Goal: Transaction & Acquisition: Obtain resource

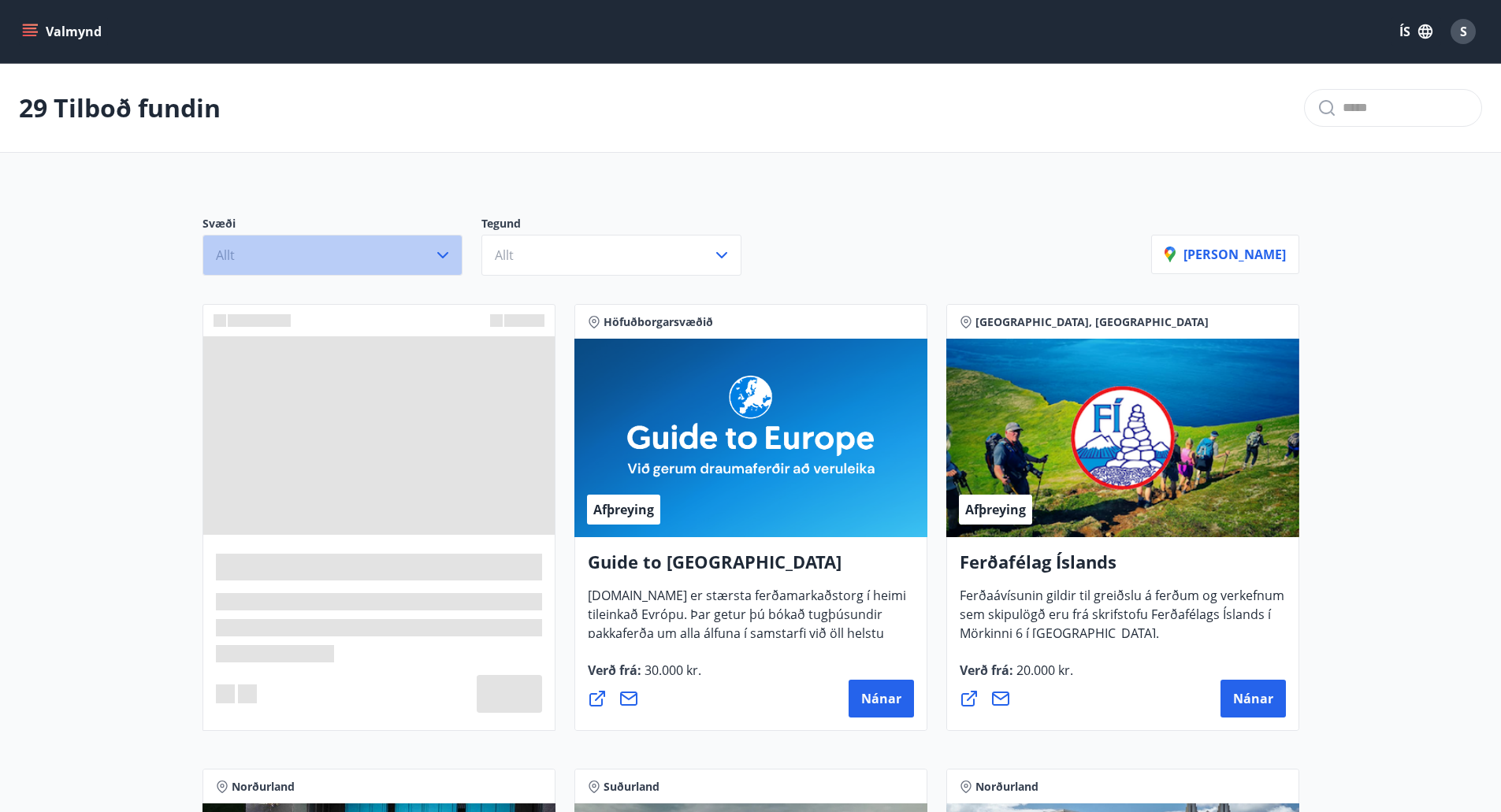
click at [439, 252] on icon "button" at bounding box center [443, 255] width 19 height 19
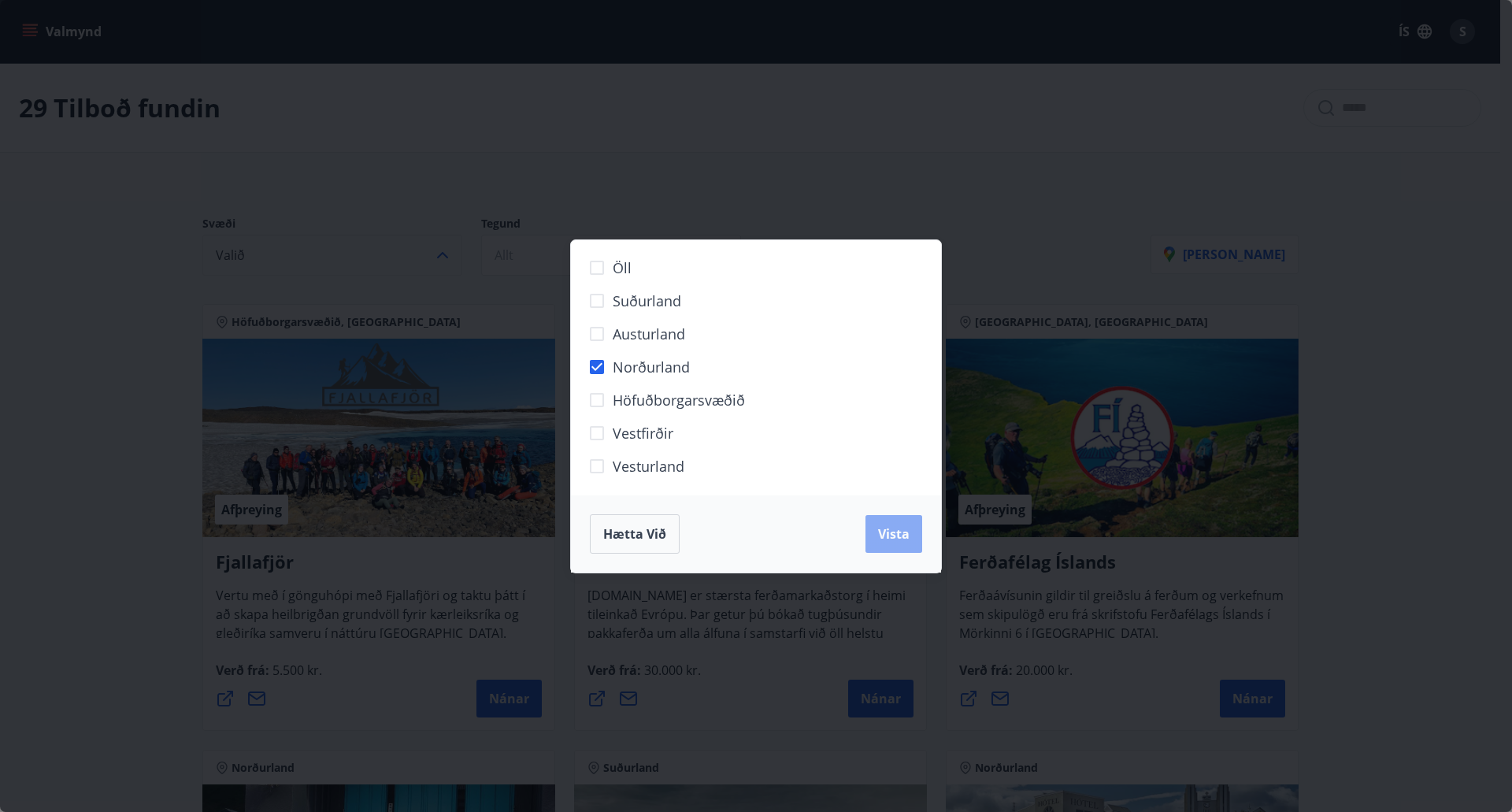
click at [904, 535] on span "Vista" at bounding box center [894, 534] width 32 height 18
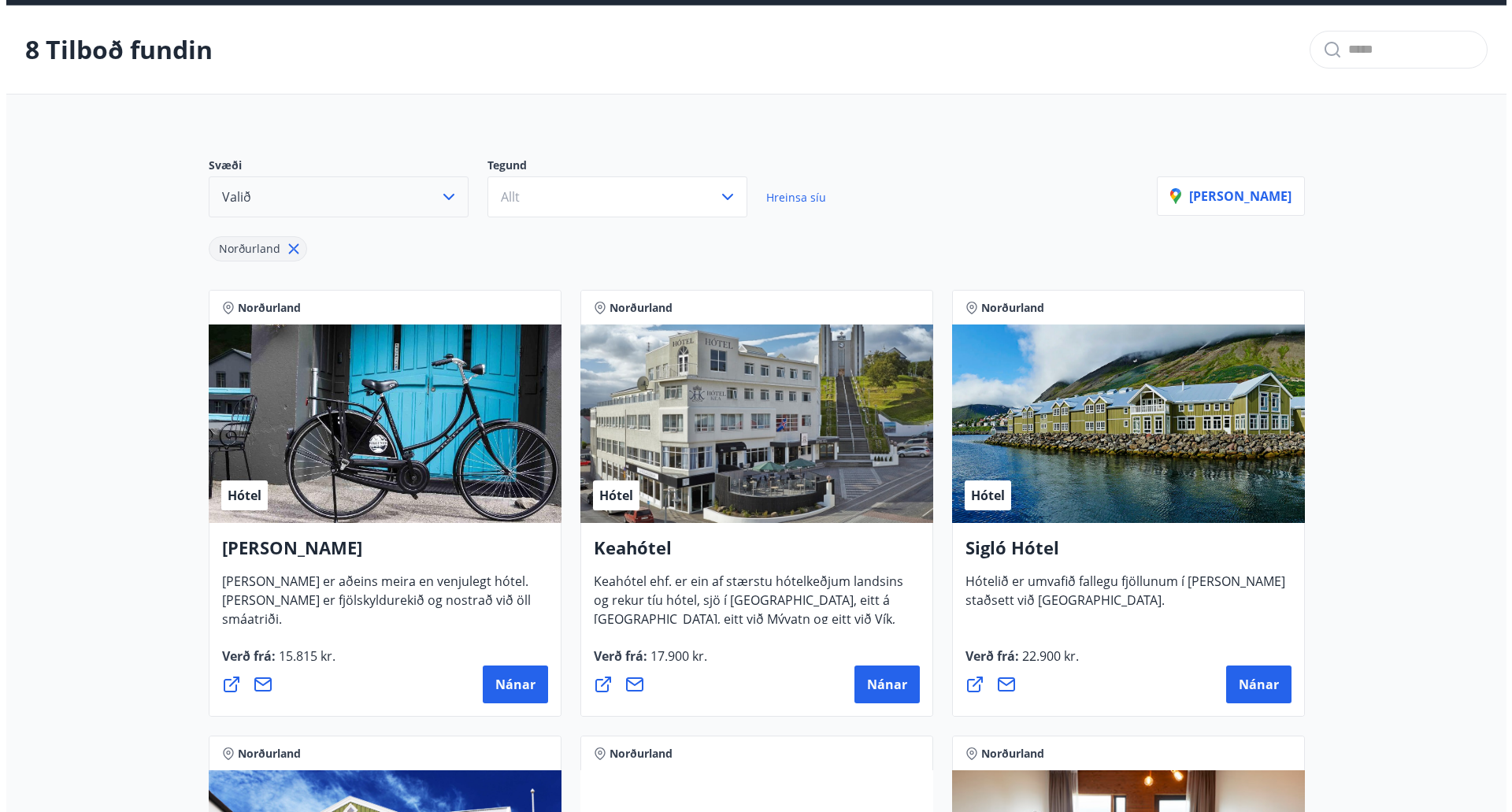
scroll to position [158, 0]
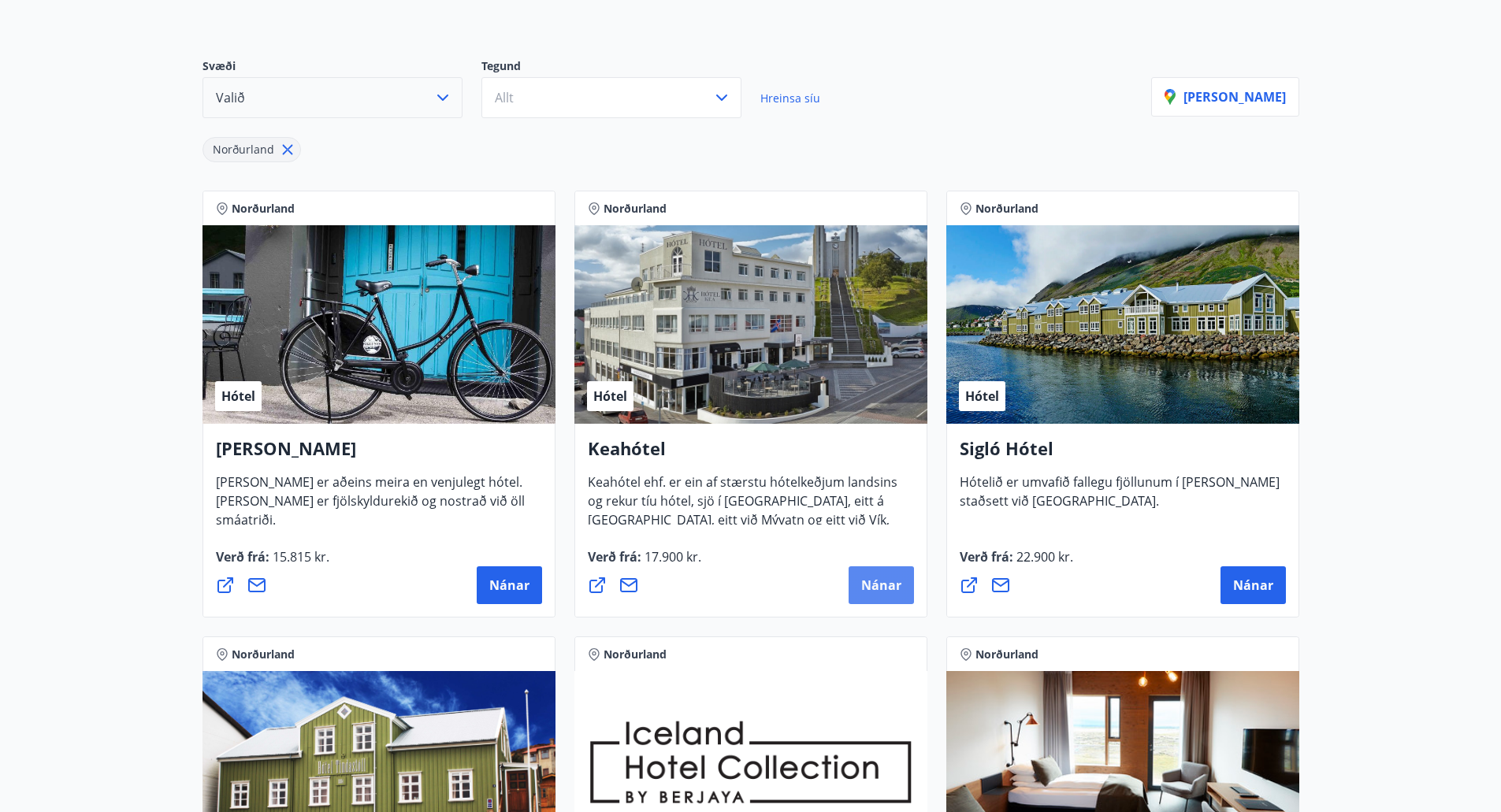
click at [885, 581] on span "Nánar" at bounding box center [882, 585] width 40 height 18
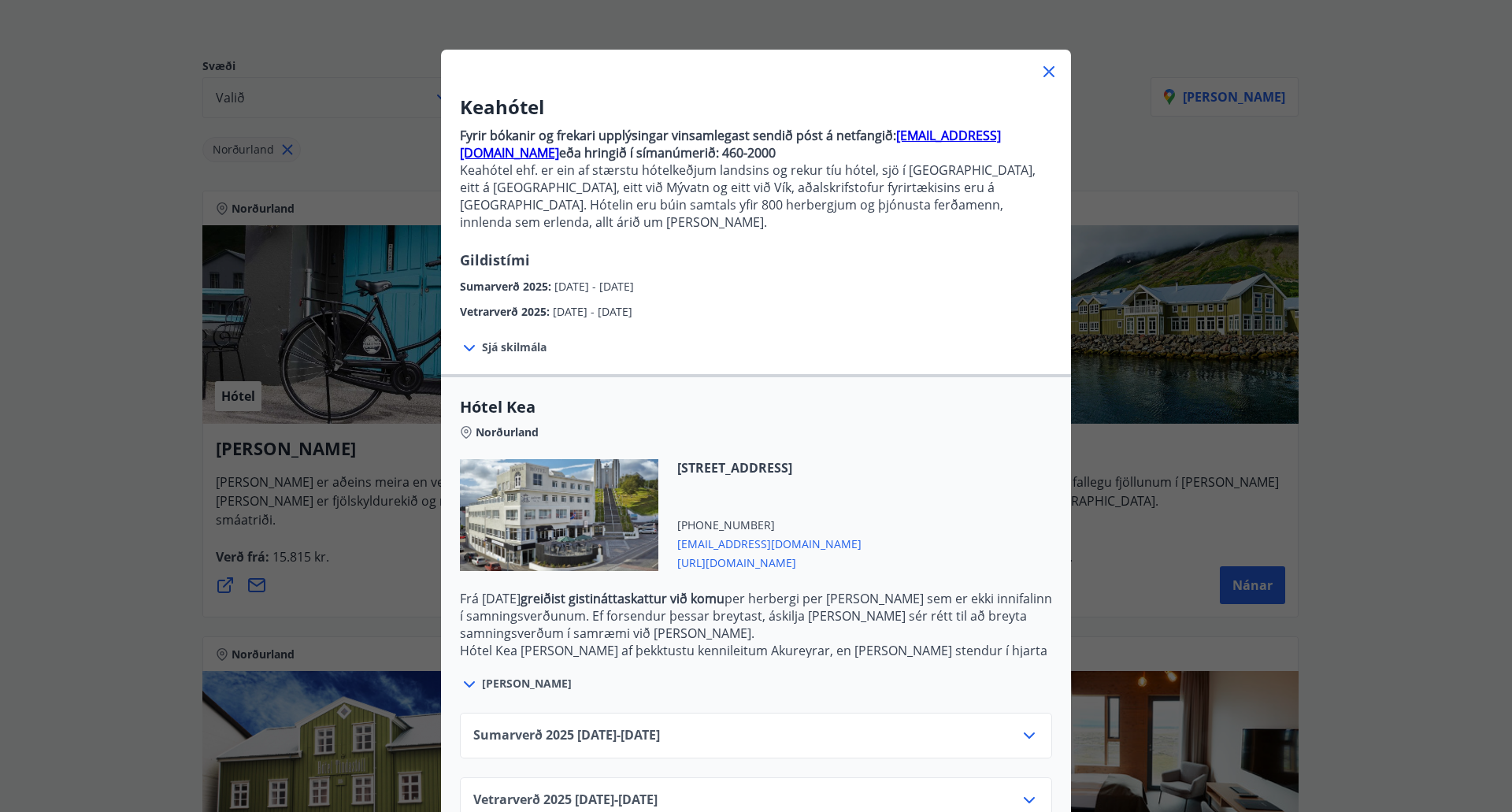
scroll to position [70, 0]
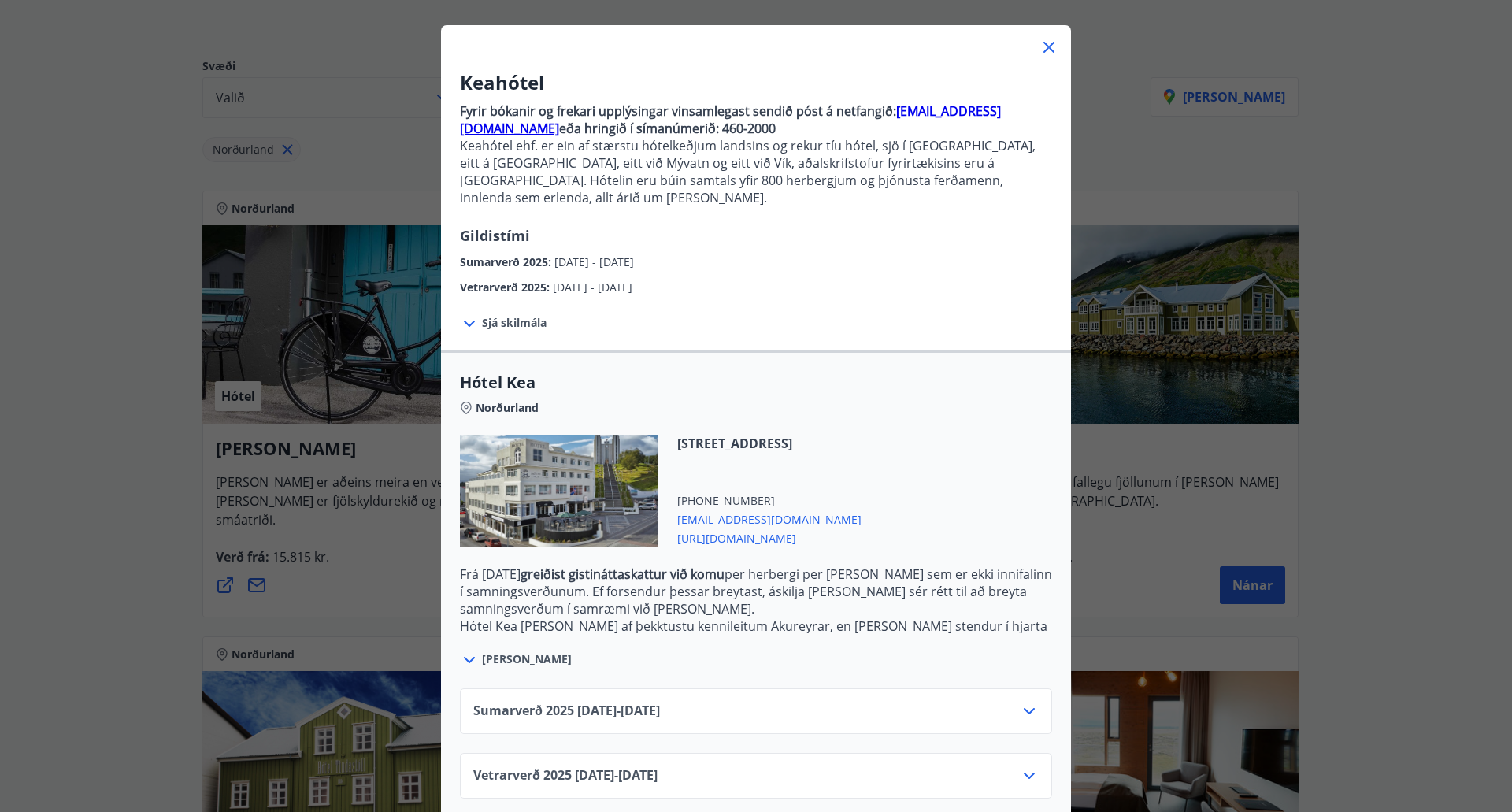
click at [1024, 702] on icon at bounding box center [1030, 711] width 19 height 19
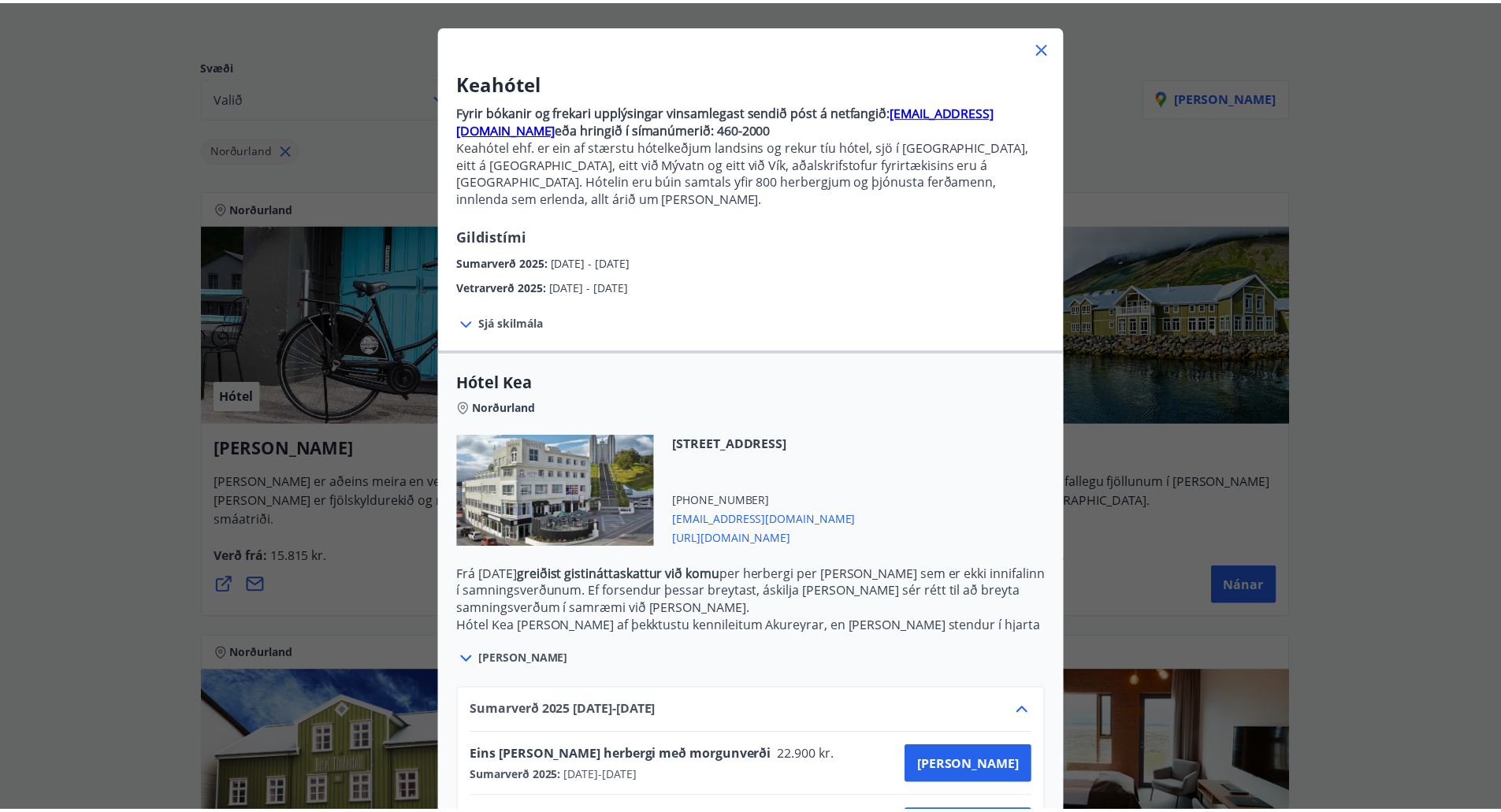
scroll to position [0, 0]
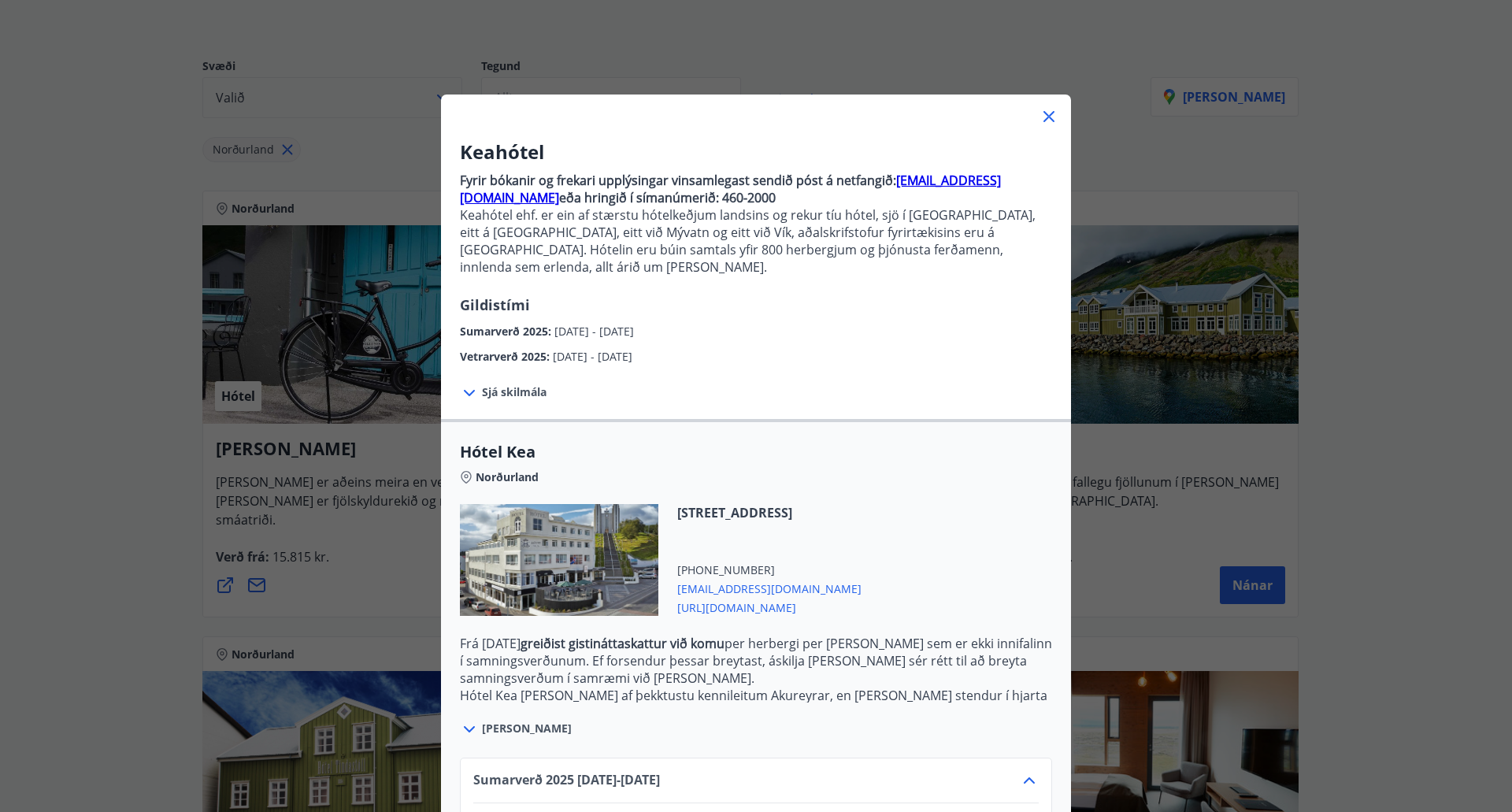
click at [1045, 106] on div at bounding box center [756, 111] width 630 height 32
click at [1045, 113] on icon at bounding box center [1049, 116] width 19 height 19
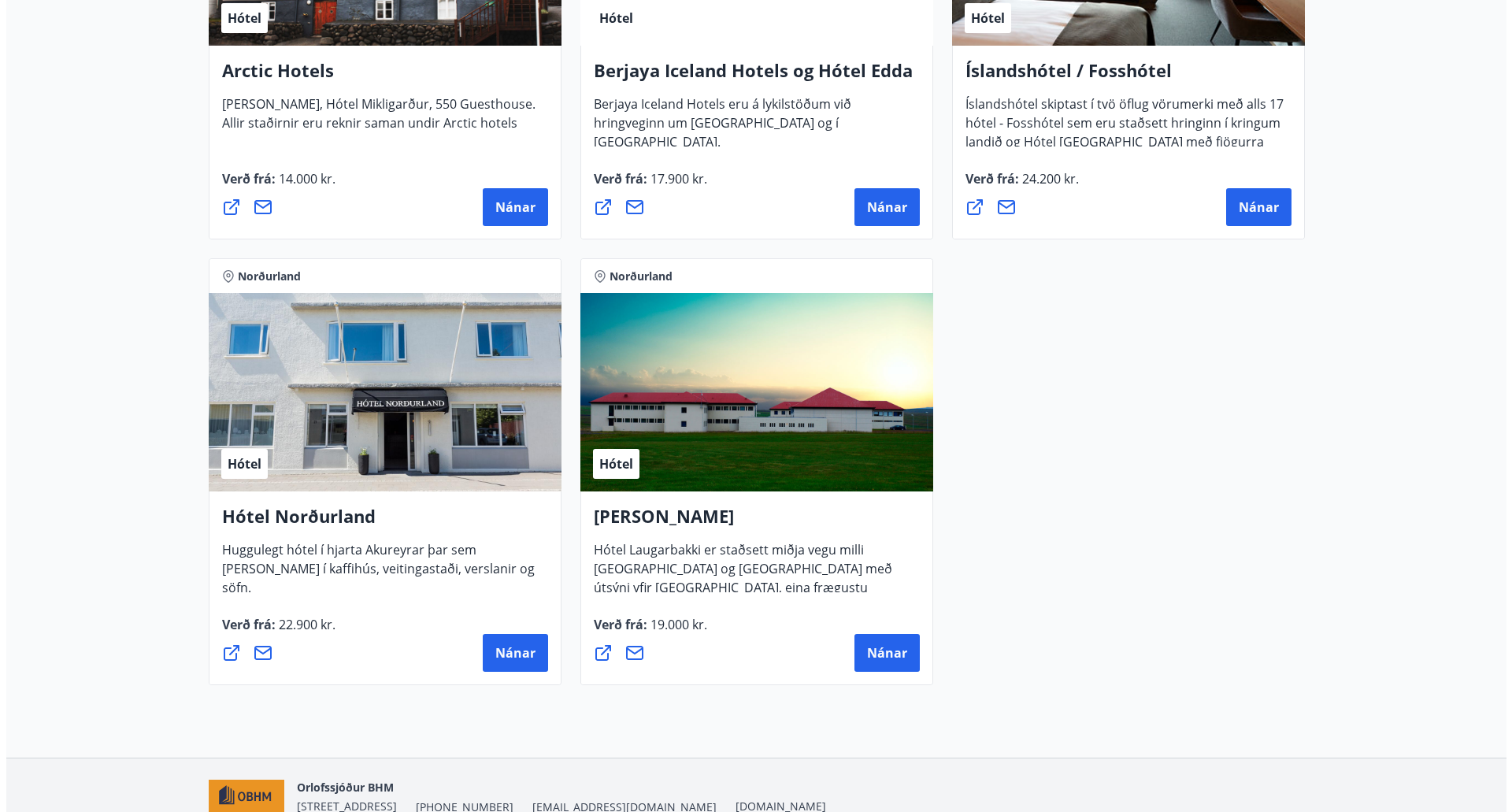
scroll to position [1024, 0]
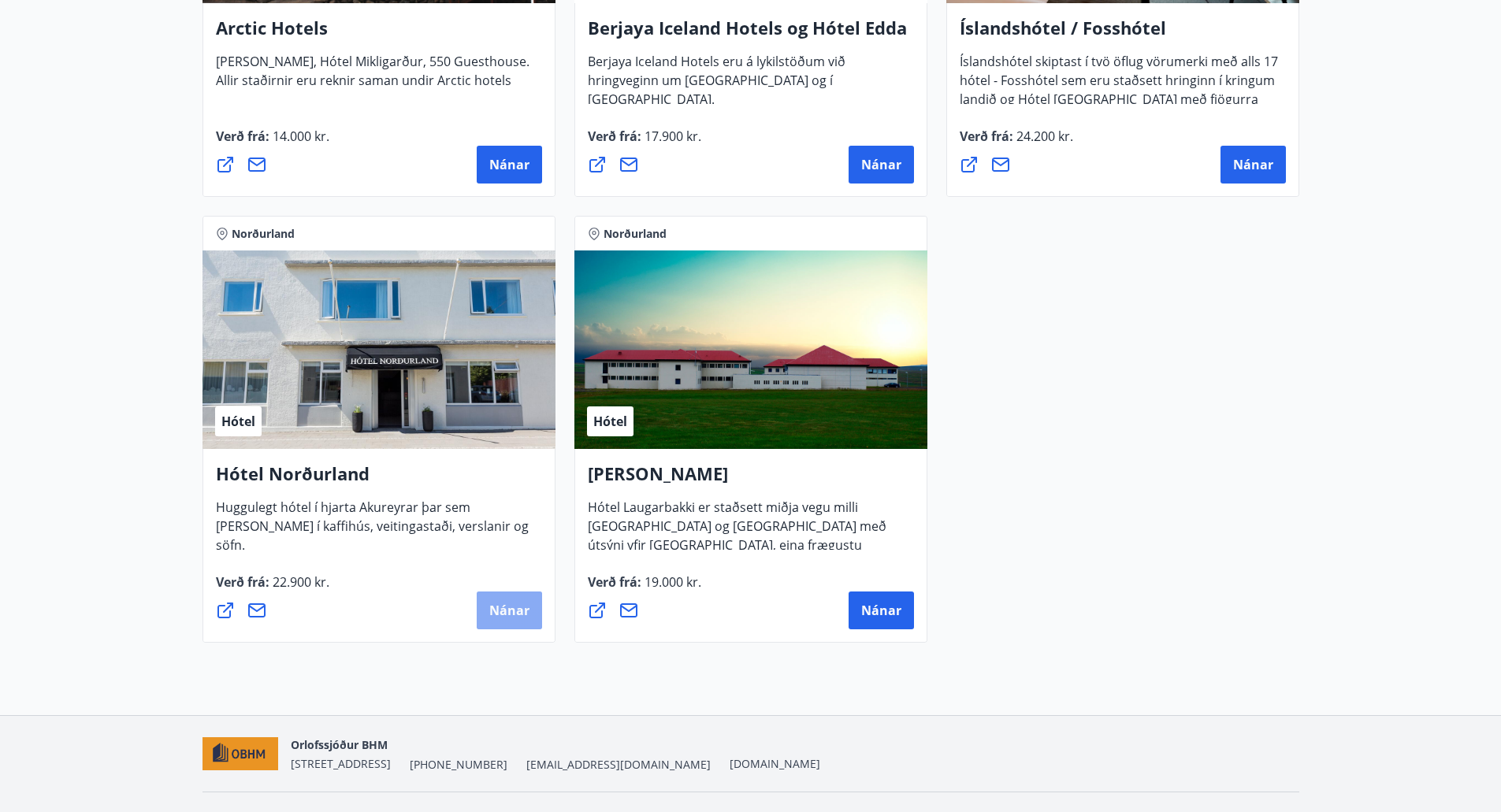
click at [493, 600] on button "Nánar" at bounding box center [510, 610] width 65 height 38
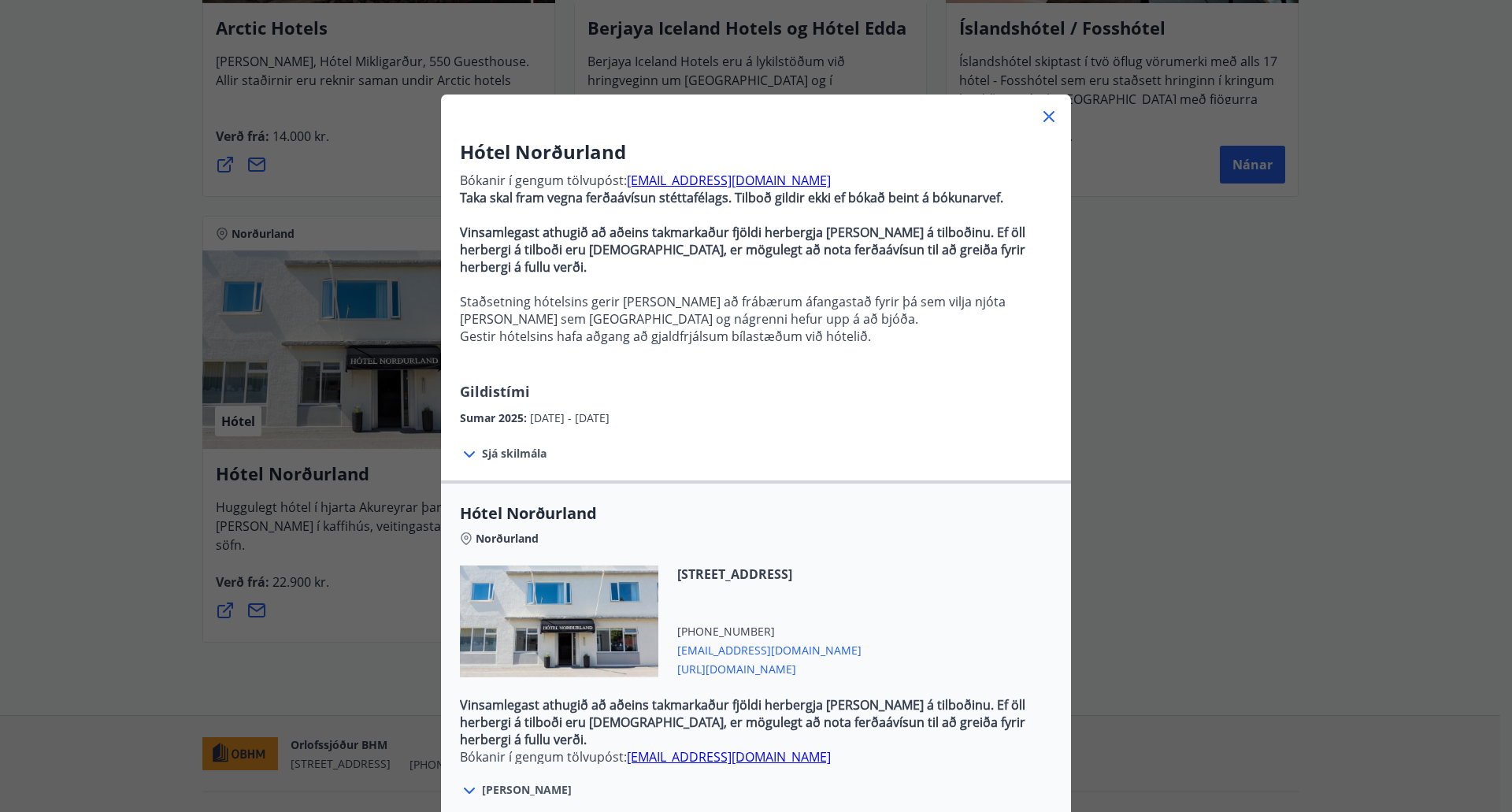
click at [475, 443] on div at bounding box center [471, 453] width 22 height 20
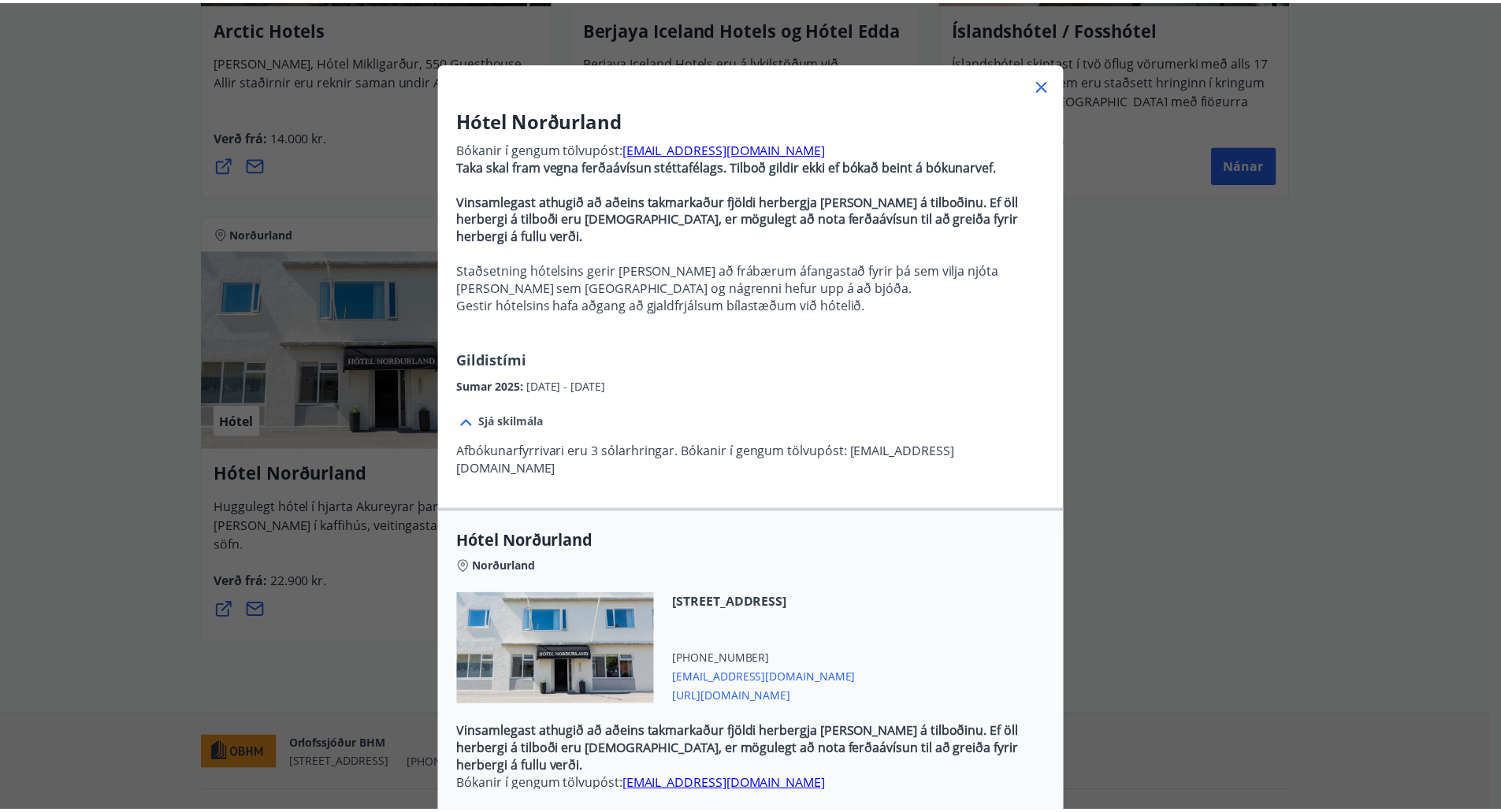
scroll to position [0, 0]
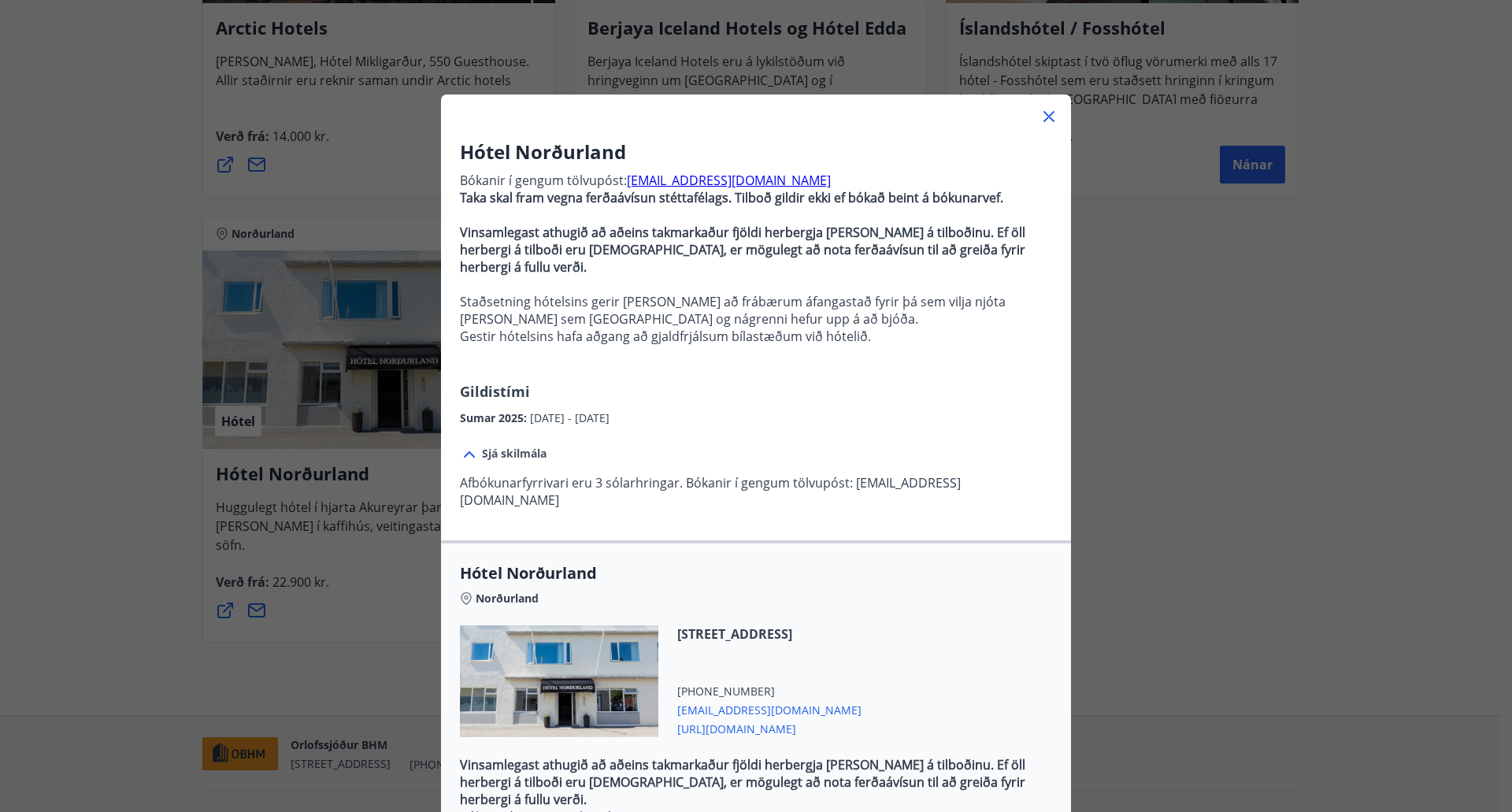
click at [1042, 122] on icon at bounding box center [1049, 116] width 19 height 19
